Goal: Transaction & Acquisition: Purchase product/service

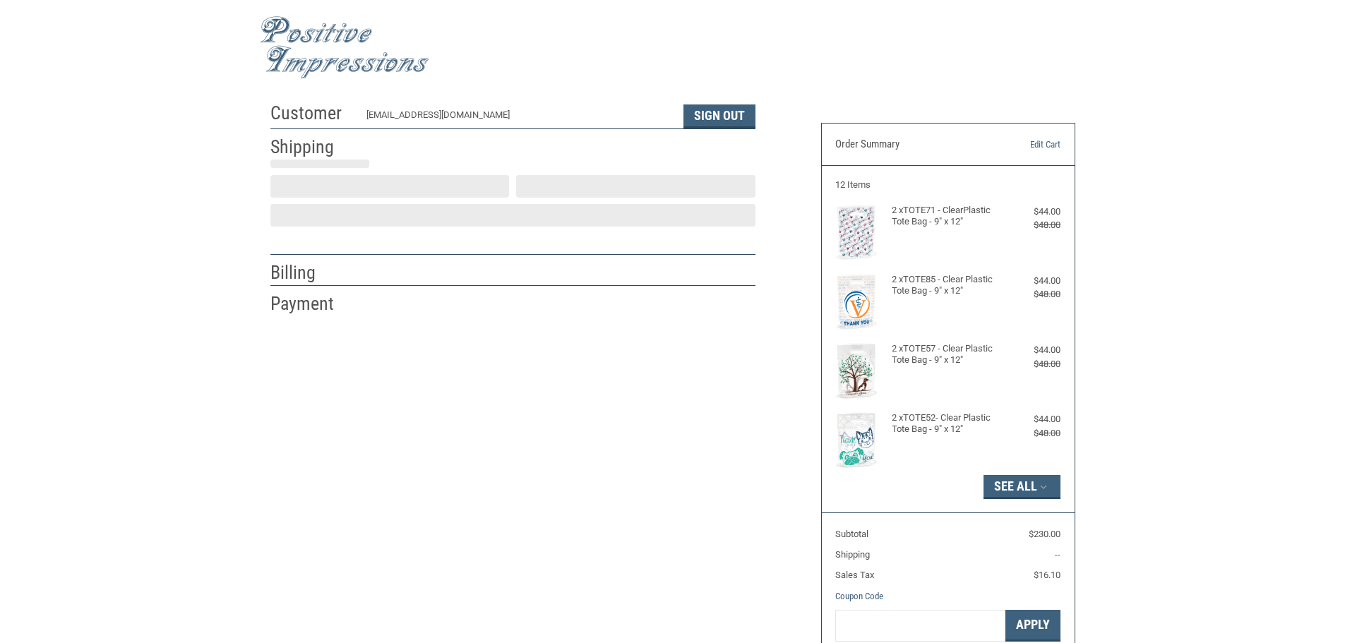
select select "US"
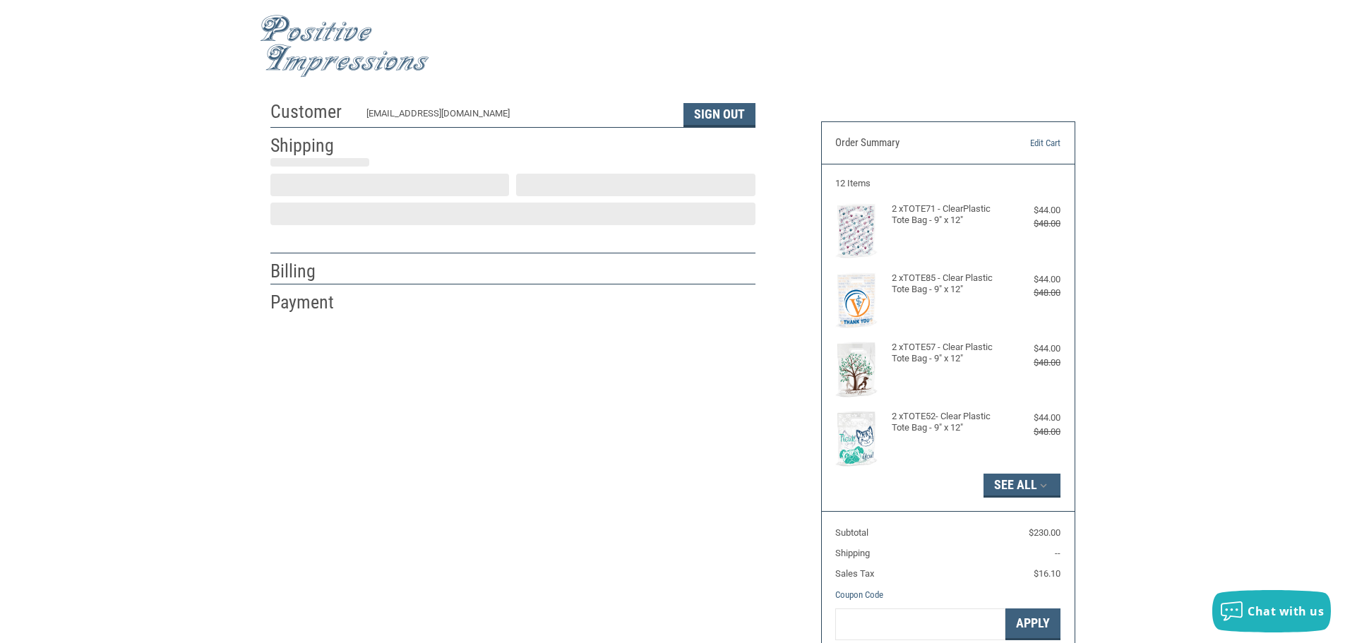
select select "IN"
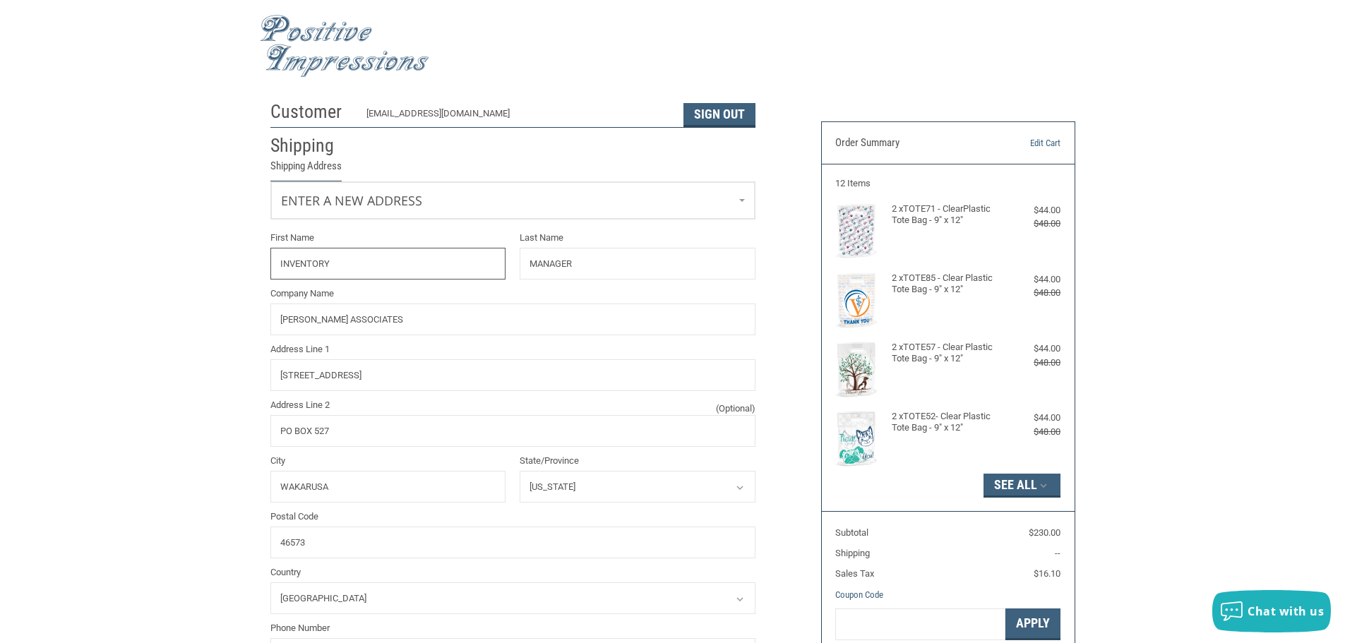
radio input "true"
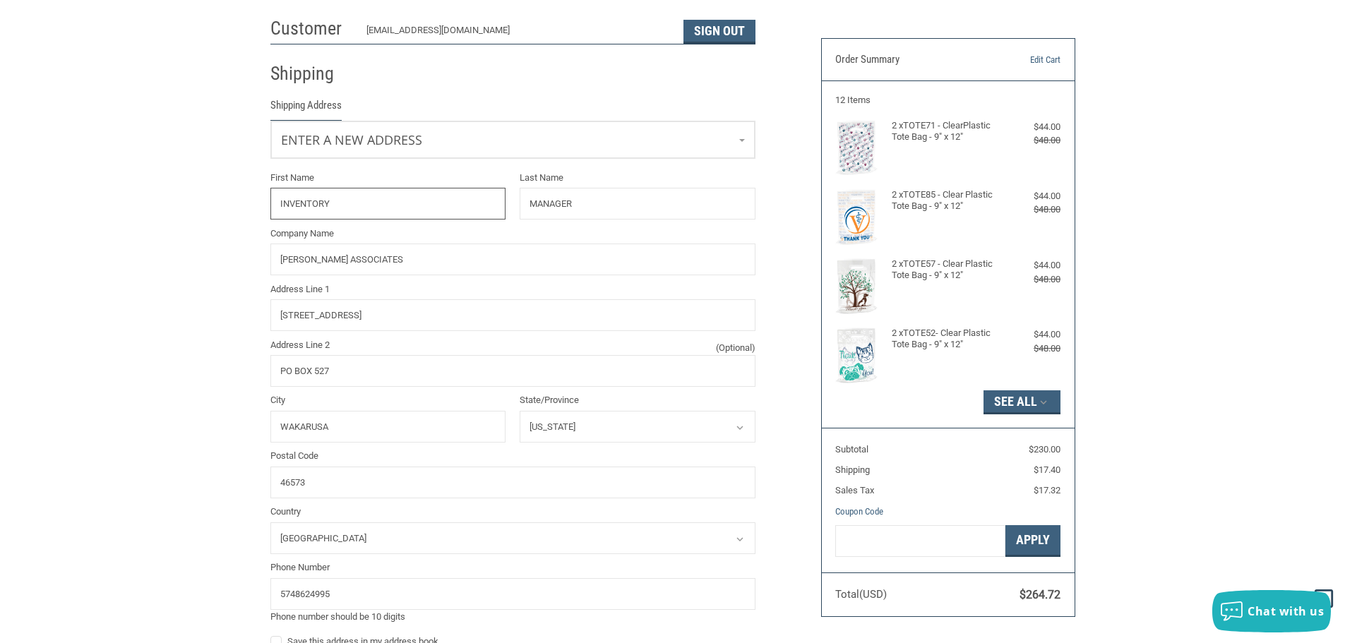
scroll to position [72, 0]
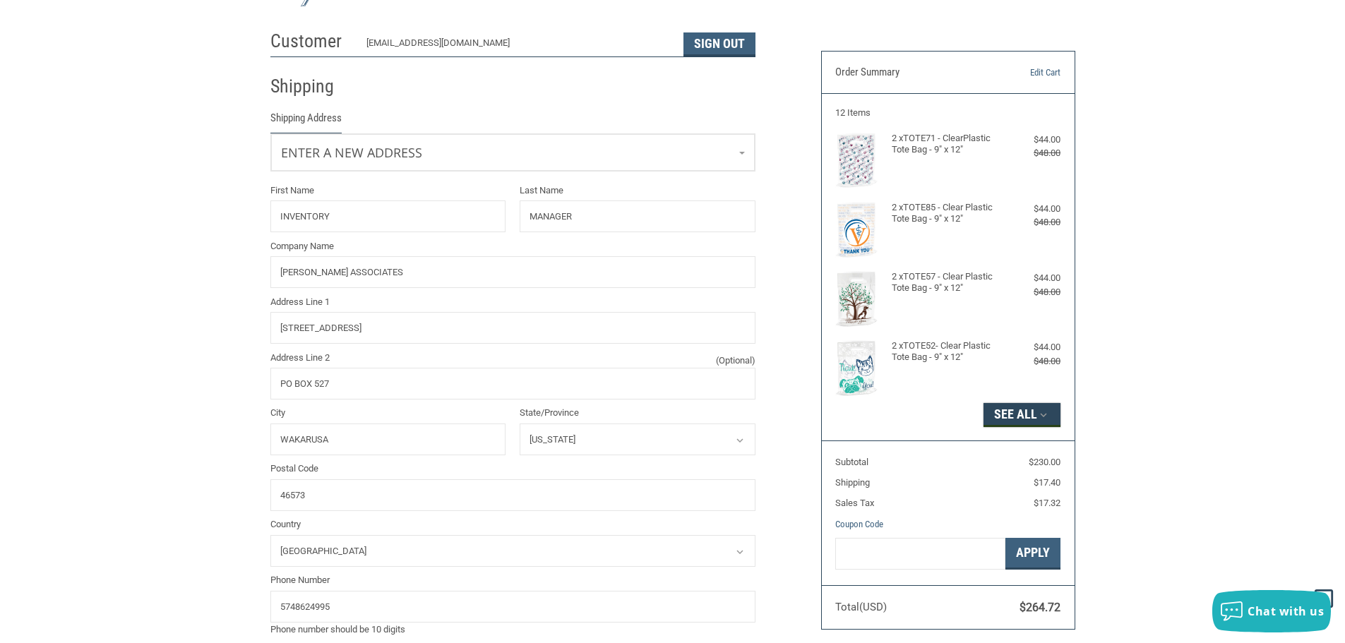
click at [1027, 409] on button "See All" at bounding box center [1021, 415] width 77 height 24
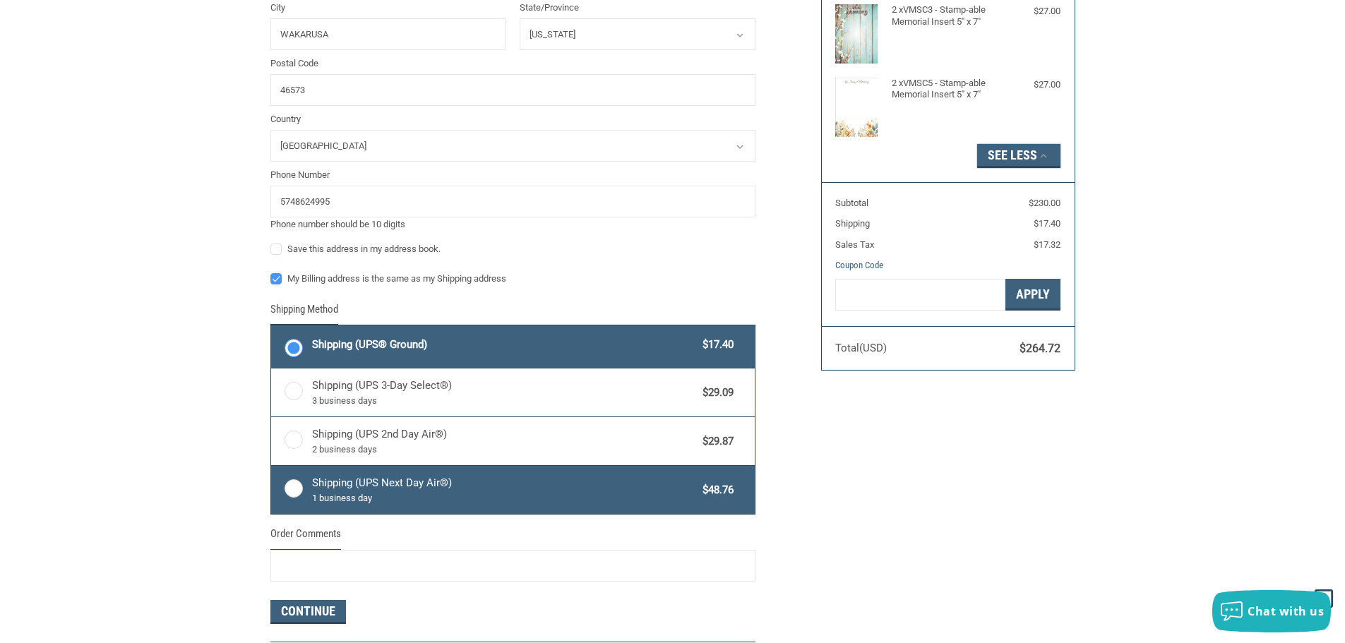
scroll to position [496, 0]
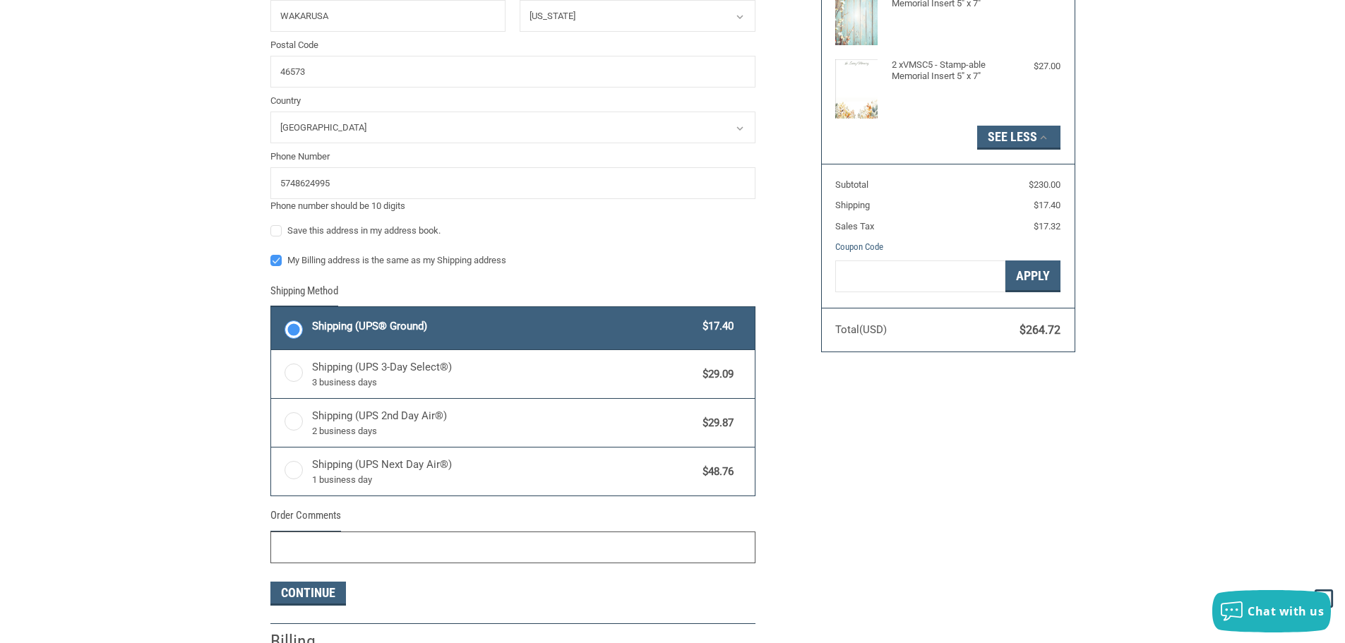
click at [331, 553] on input "Order Comments" at bounding box center [512, 548] width 485 height 32
type input "1133017"
click at [301, 594] on button "Continue" at bounding box center [308, 594] width 76 height 24
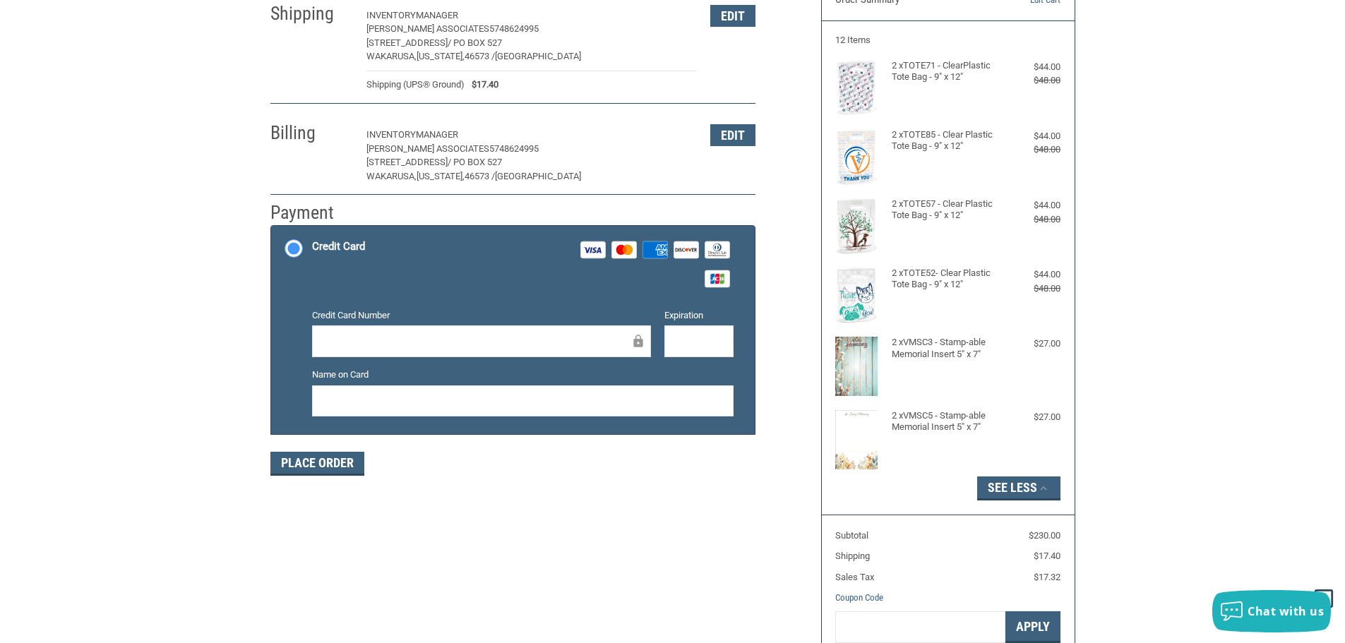
scroll to position [143, 0]
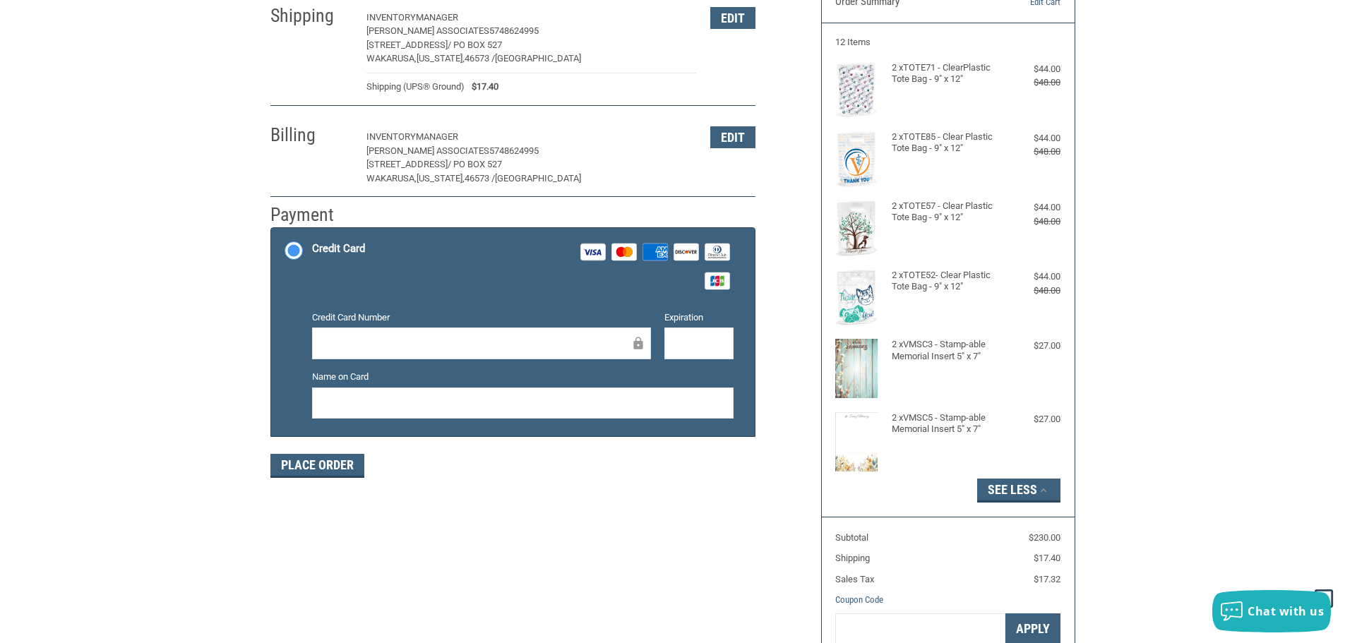
click at [388, 316] on label "Credit Card Number" at bounding box center [481, 318] width 339 height 14
click at [678, 356] on div at bounding box center [698, 344] width 69 height 32
click at [729, 140] on button "Edit" at bounding box center [732, 137] width 45 height 22
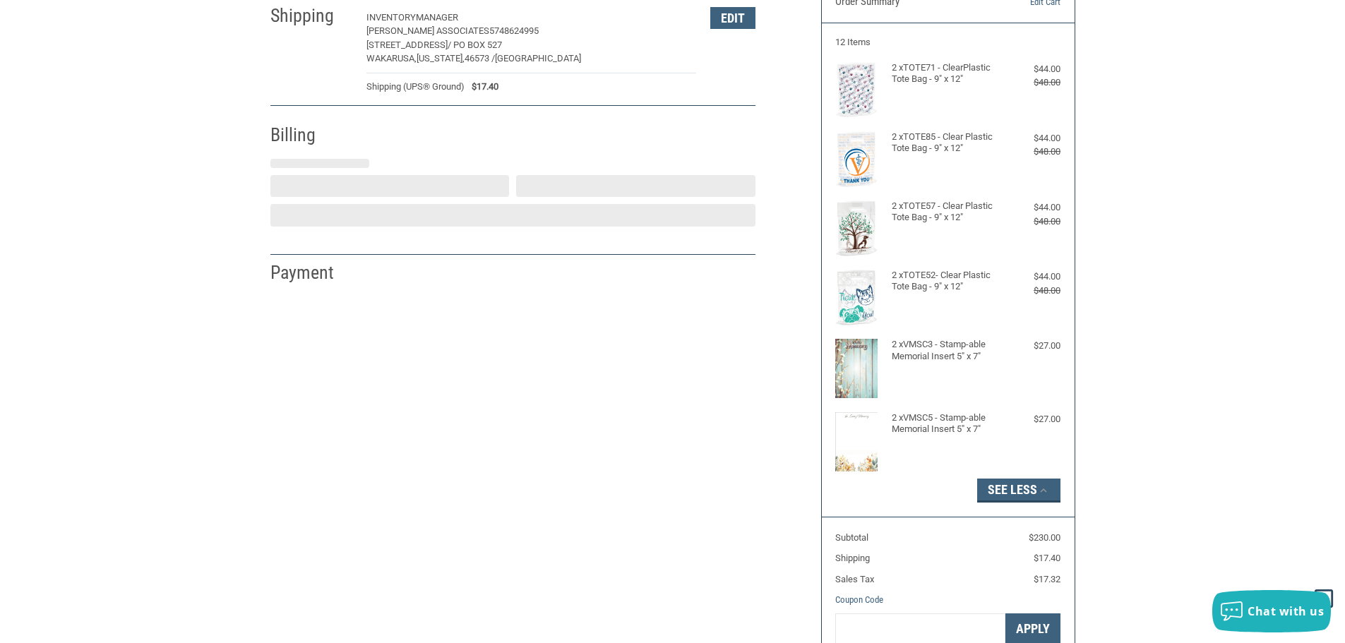
select select "IN"
select select "US"
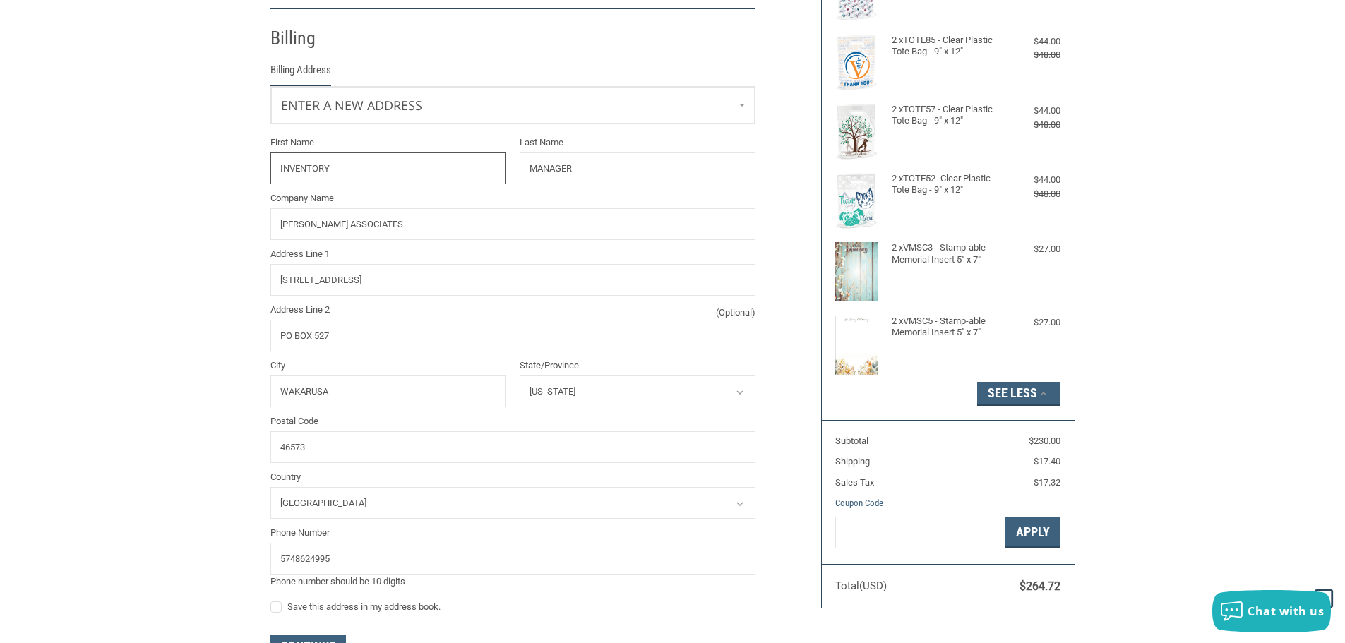
scroll to position [249, 0]
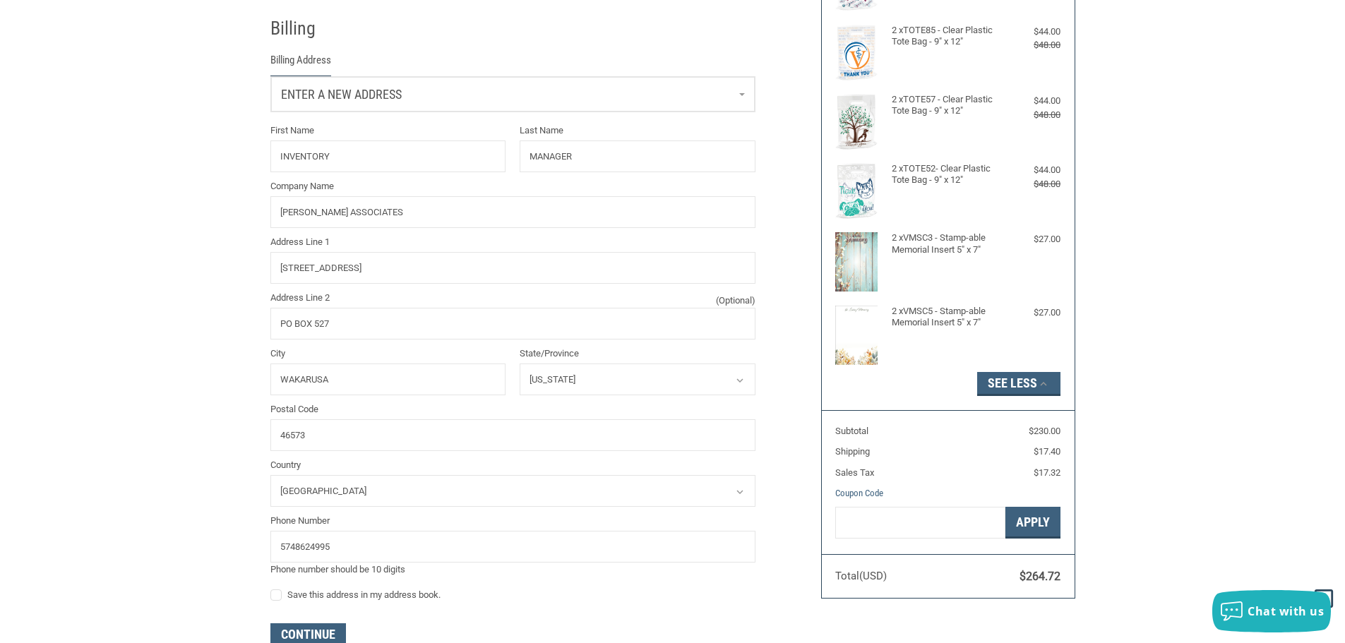
click at [753, 97] on link "Enter a new address" at bounding box center [513, 94] width 484 height 35
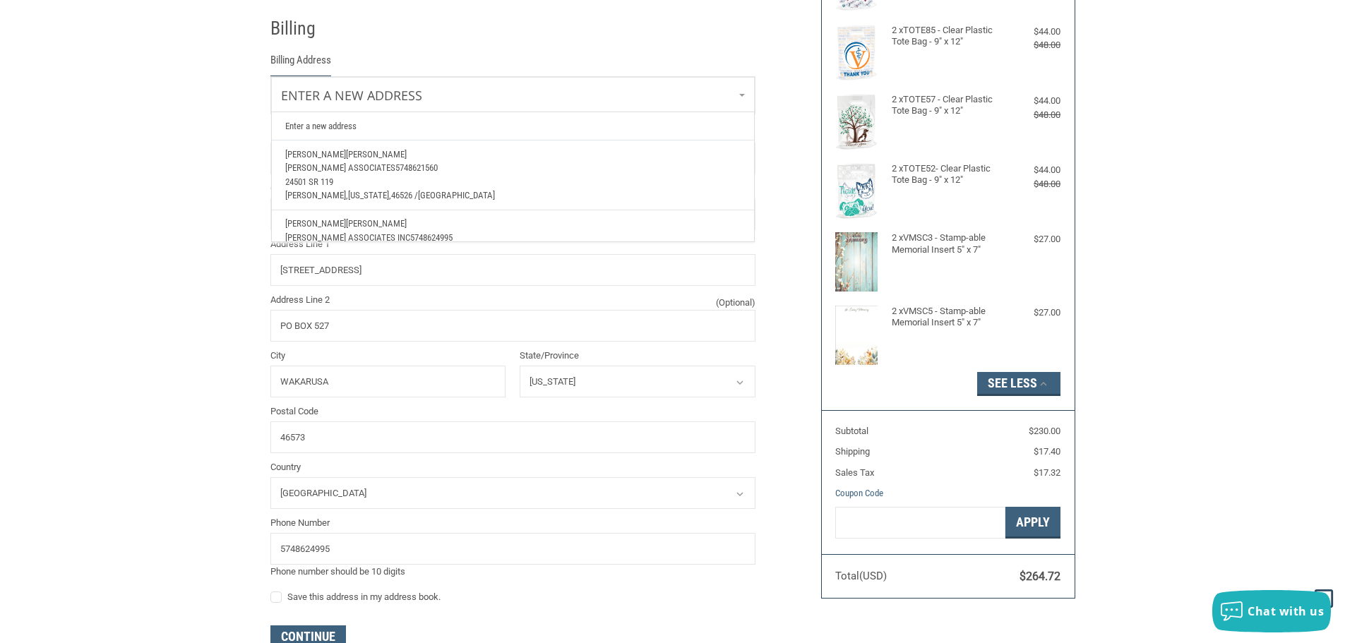
click at [404, 163] on span "5748621560" at bounding box center [416, 167] width 42 height 11
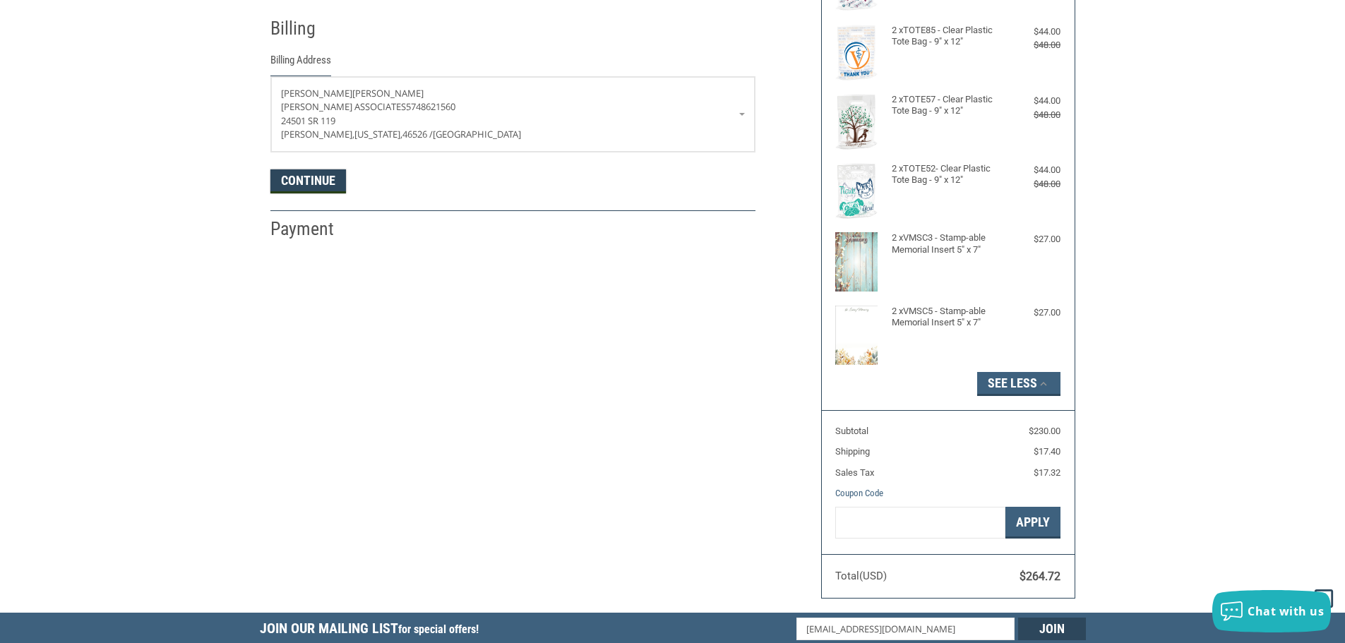
click at [313, 191] on button "Continue" at bounding box center [308, 181] width 76 height 24
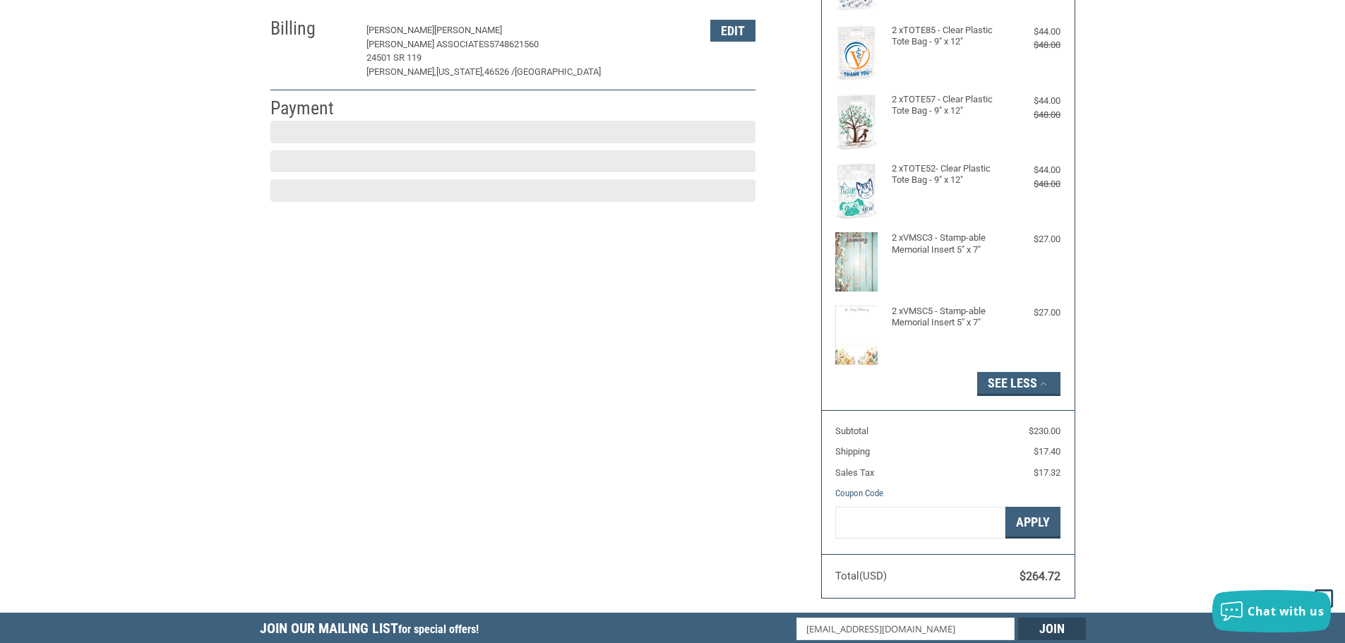
scroll to position [212, 0]
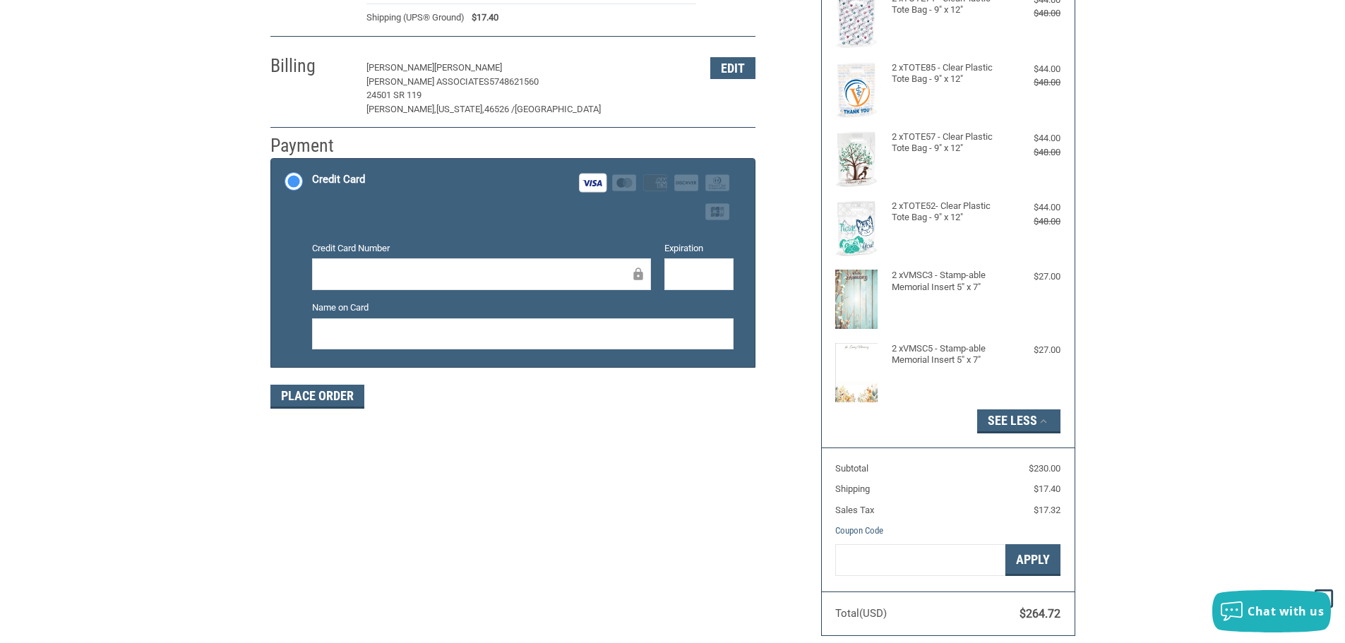
click at [563, 316] on div "Name on Card" at bounding box center [523, 326] width 436 height 51
click at [388, 366] on div "Credit card Credit Card Number Expiration Name on Card" at bounding box center [522, 301] width 421 height 132
click at [326, 395] on button "Place Order" at bounding box center [317, 397] width 94 height 24
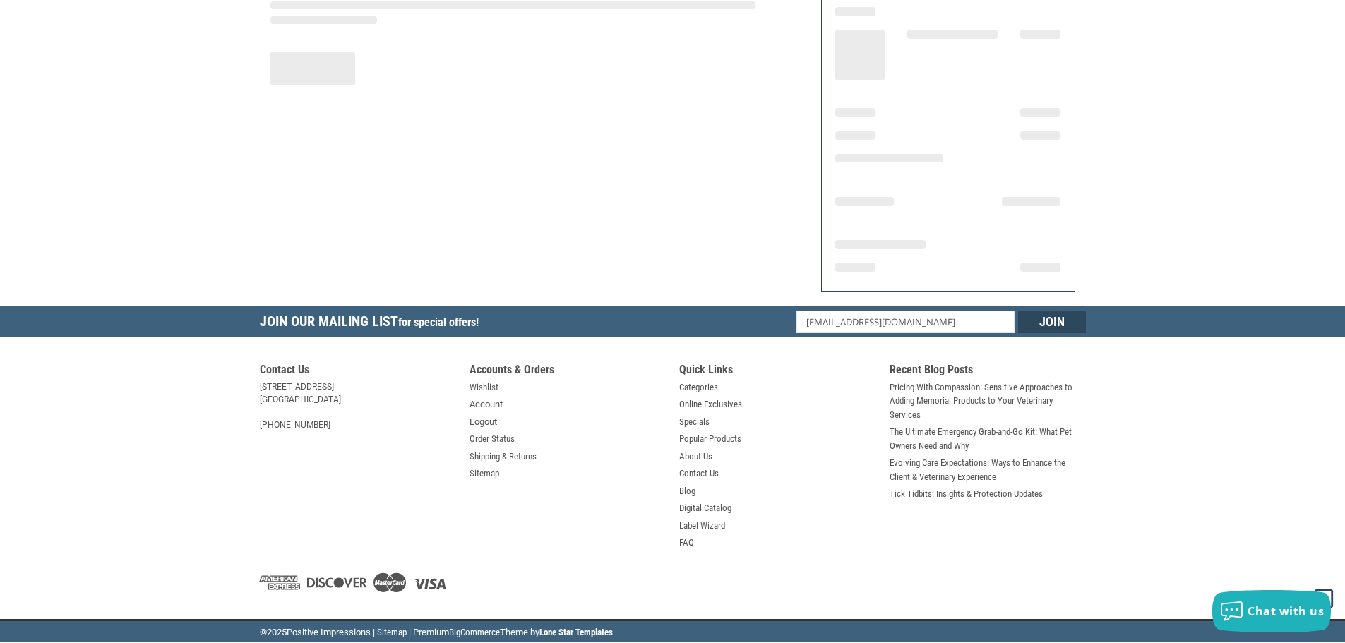
scroll to position [169, 0]
